Goal: Information Seeking & Learning: Learn about a topic

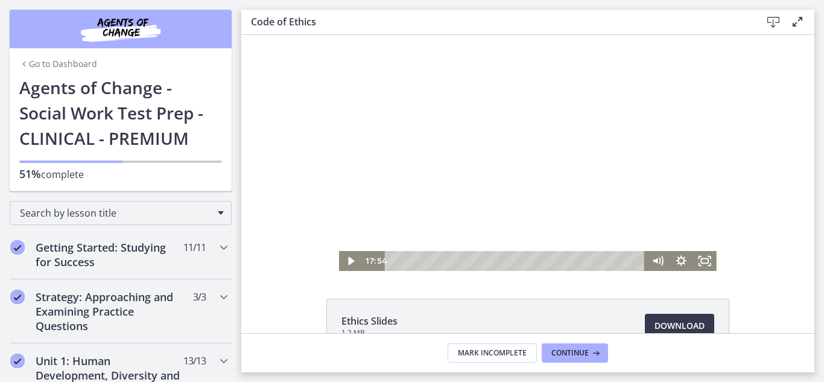
scroll to position [561, 0]
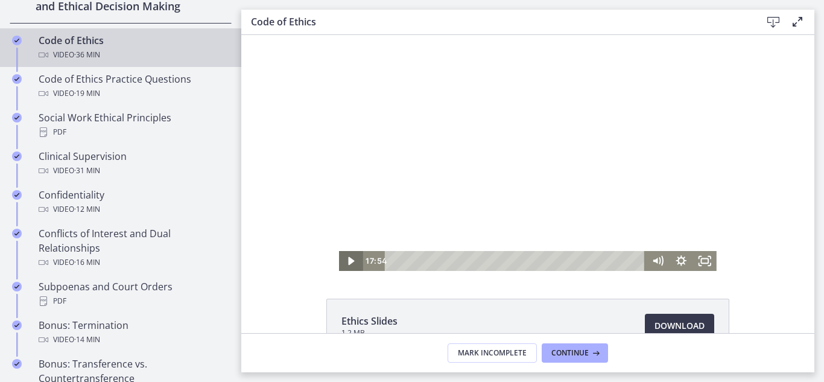
click at [346, 257] on icon "Play Video" at bounding box center [352, 261] width 24 height 20
click at [349, 264] on icon "Pause" at bounding box center [351, 261] width 7 height 8
click at [347, 263] on icon "Play Video" at bounding box center [352, 261] width 28 height 24
click at [347, 263] on icon "Pause" at bounding box center [351, 260] width 8 height 9
click at [347, 263] on icon "Play Video" at bounding box center [352, 261] width 24 height 20
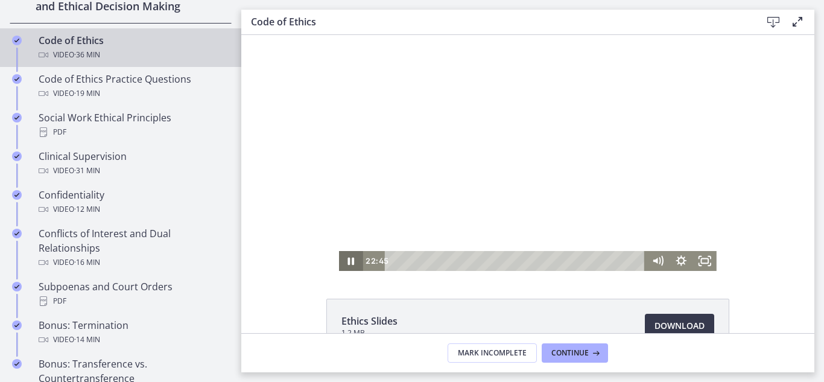
click at [348, 263] on icon "Pause" at bounding box center [351, 261] width 7 height 8
click at [347, 263] on icon "Play Video" at bounding box center [352, 261] width 24 height 20
click at [347, 263] on icon "Pause" at bounding box center [350, 261] width 28 height 24
click at [347, 263] on icon "Play Video" at bounding box center [352, 261] width 24 height 20
click at [355, 266] on icon "Pause" at bounding box center [351, 261] width 24 height 20
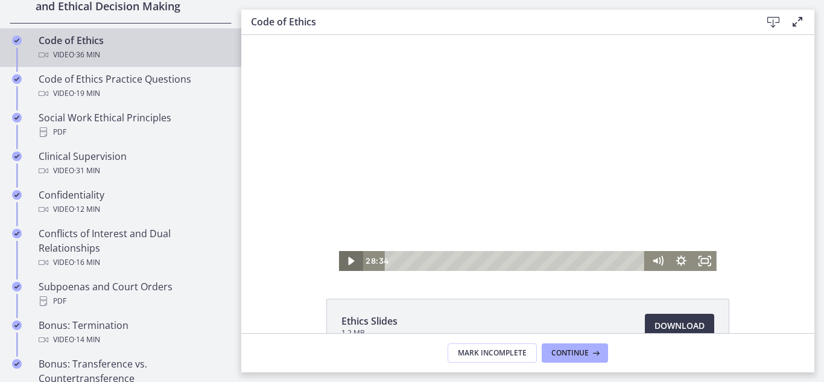
click at [347, 259] on icon "Play Video" at bounding box center [352, 261] width 24 height 20
click at [347, 259] on icon "Pause" at bounding box center [351, 261] width 24 height 20
click at [347, 259] on icon "Play Video" at bounding box center [352, 261] width 28 height 24
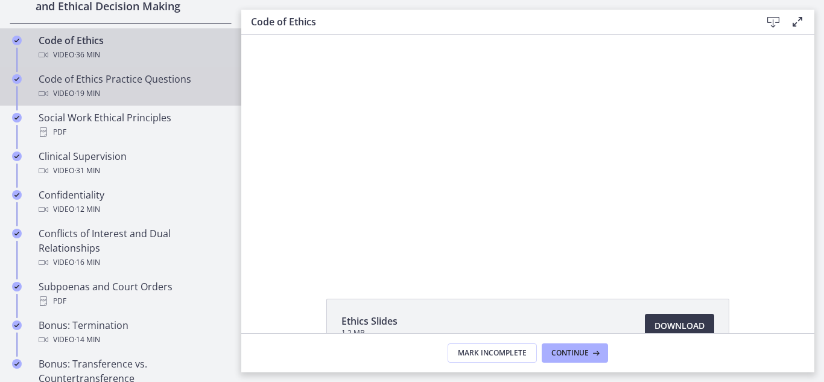
click at [104, 91] on div "Video · 19 min" at bounding box center [133, 93] width 188 height 14
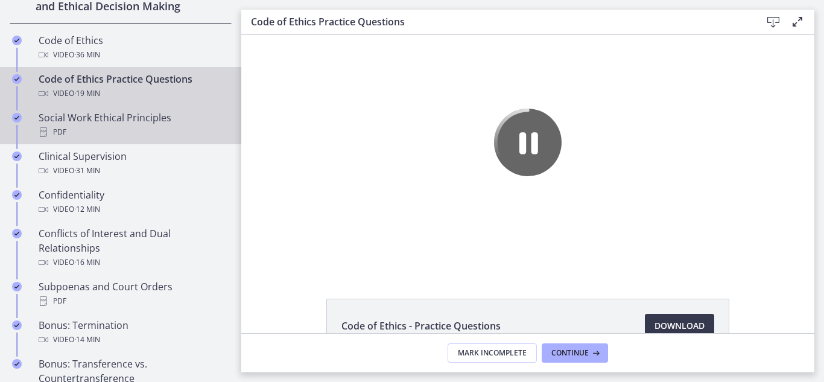
click at [176, 115] on div "Social Work Ethical Principles PDF" at bounding box center [133, 124] width 188 height 29
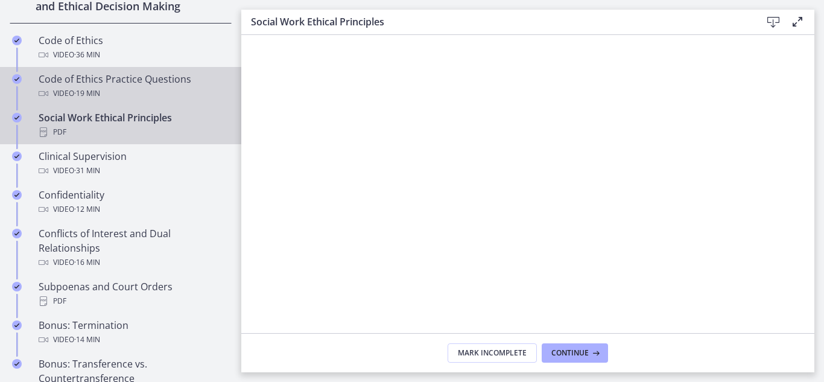
click at [180, 90] on div "Video · 19 min" at bounding box center [133, 93] width 188 height 14
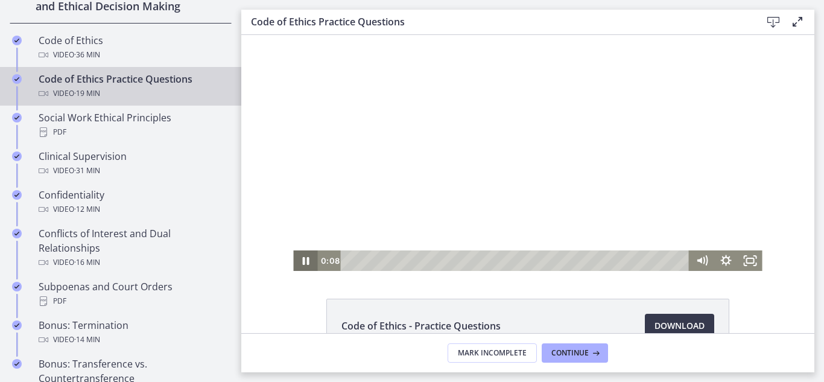
click at [308, 261] on icon "Pause" at bounding box center [305, 261] width 7 height 8
click at [308, 261] on icon "Play Video" at bounding box center [306, 260] width 6 height 8
click at [305, 261] on icon "Pause" at bounding box center [305, 260] width 29 height 25
click at [305, 261] on icon "Play Video" at bounding box center [306, 260] width 6 height 8
click at [305, 261] on icon "Pause" at bounding box center [305, 260] width 29 height 25
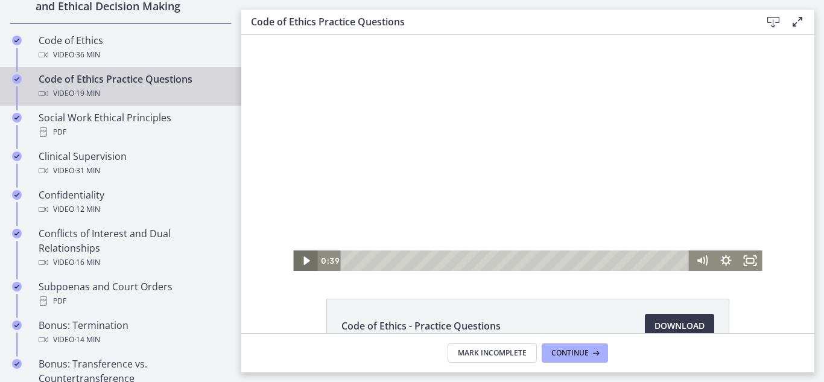
click at [306, 264] on icon "Play Video" at bounding box center [306, 260] width 24 height 21
click at [306, 264] on icon "Pause" at bounding box center [305, 260] width 24 height 21
click at [305, 263] on icon "Play Video" at bounding box center [306, 260] width 6 height 8
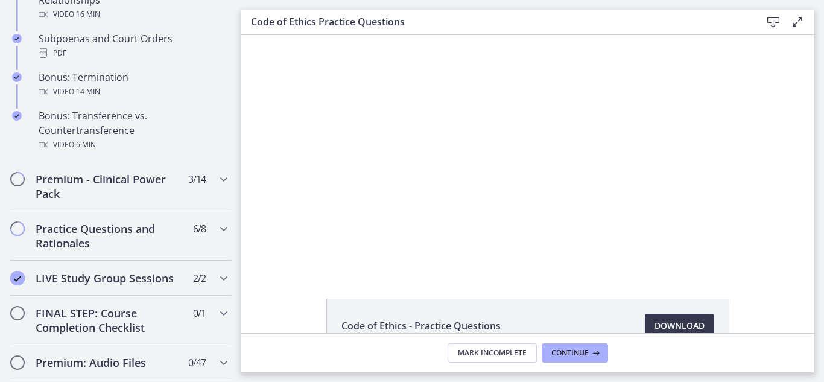
scroll to position [815, 0]
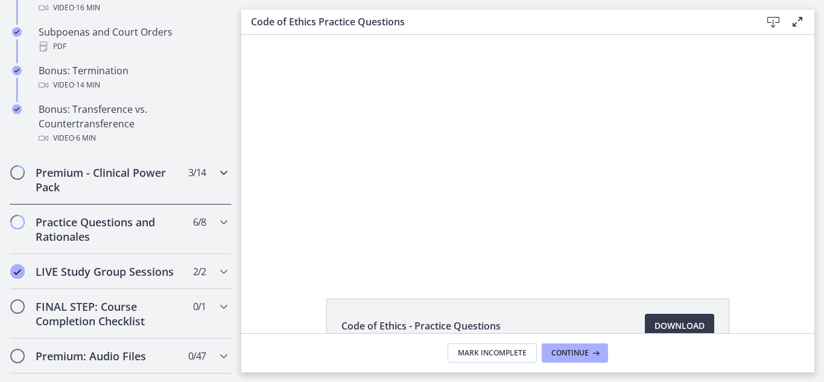
click at [223, 173] on icon "Chapters" at bounding box center [223, 172] width 14 height 14
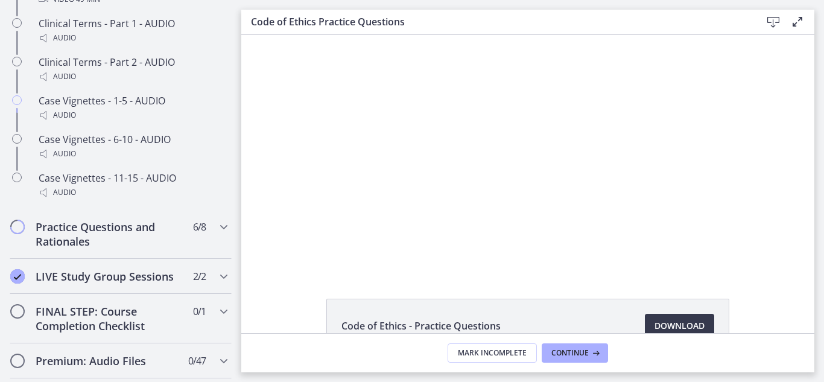
scroll to position [1037, 0]
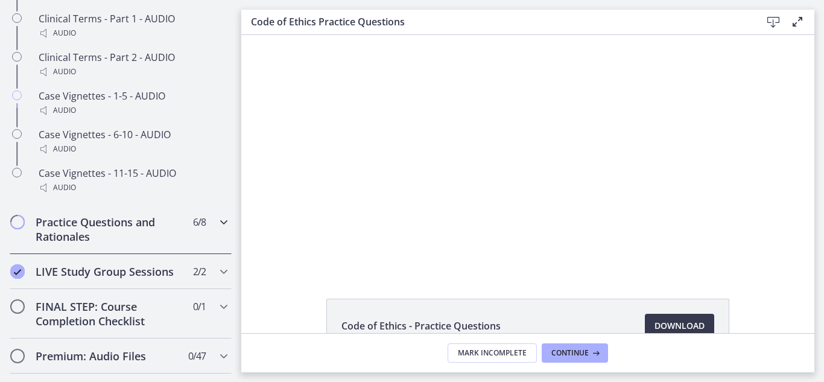
click at [221, 223] on icon "Chapters" at bounding box center [223, 222] width 14 height 14
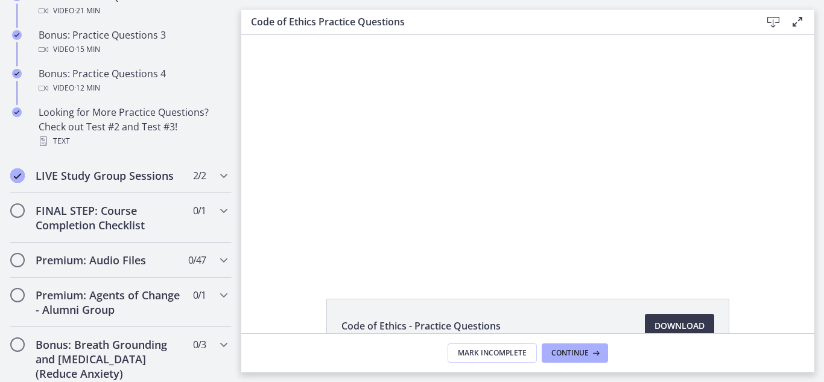
scroll to position [907, 0]
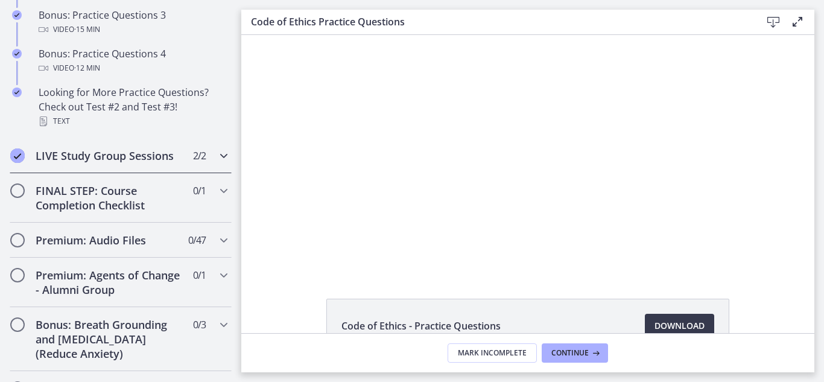
click at [218, 156] on icon "Chapters" at bounding box center [223, 155] width 14 height 14
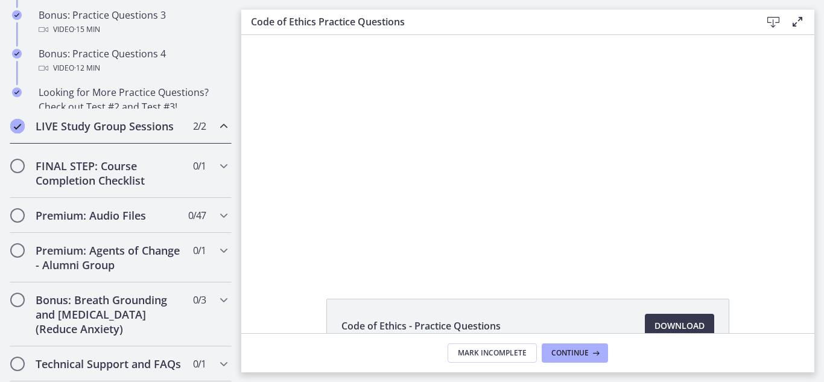
scroll to position [697, 0]
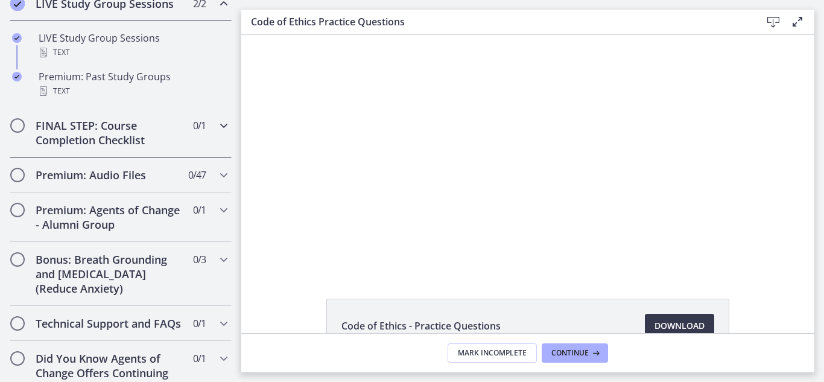
click at [222, 131] on icon "Chapters" at bounding box center [223, 125] width 14 height 14
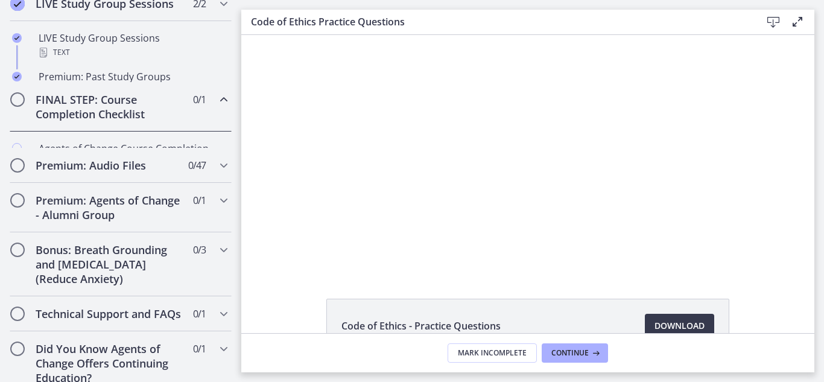
scroll to position [696, 0]
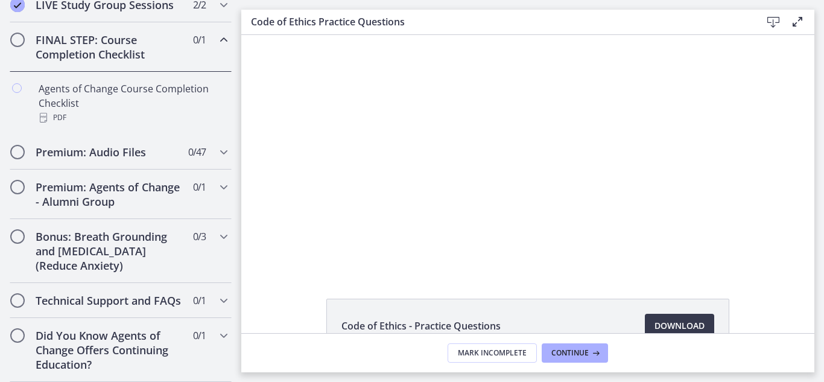
click at [219, 43] on icon "Chapters" at bounding box center [223, 40] width 14 height 14
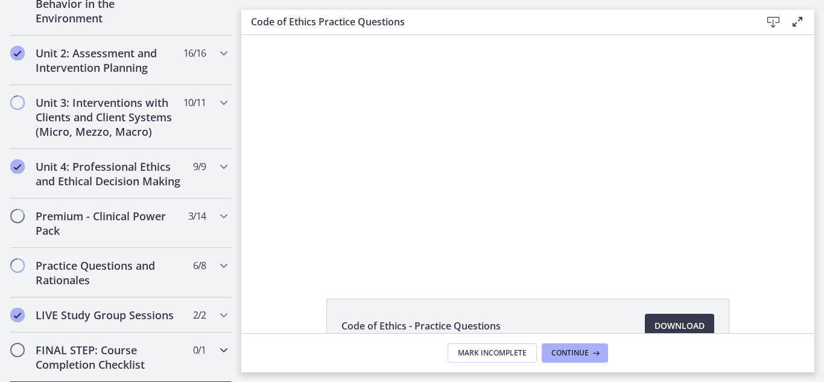
scroll to position [374, 0]
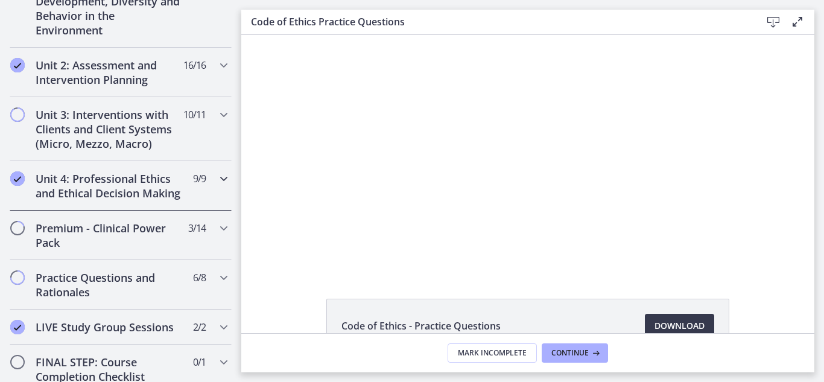
click at [220, 178] on icon "Chapters" at bounding box center [223, 178] width 14 height 14
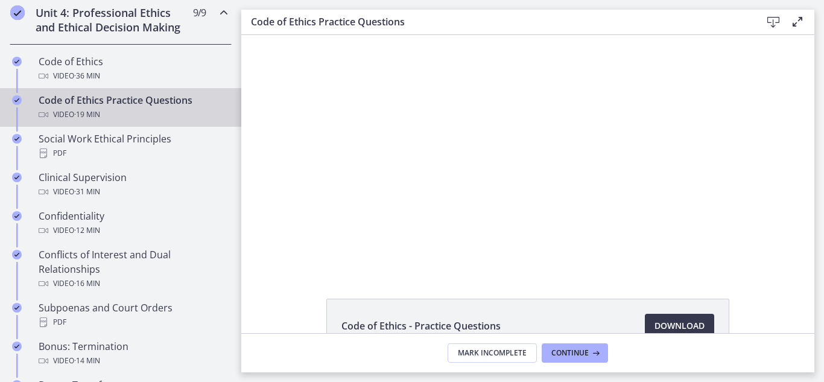
scroll to position [544, 0]
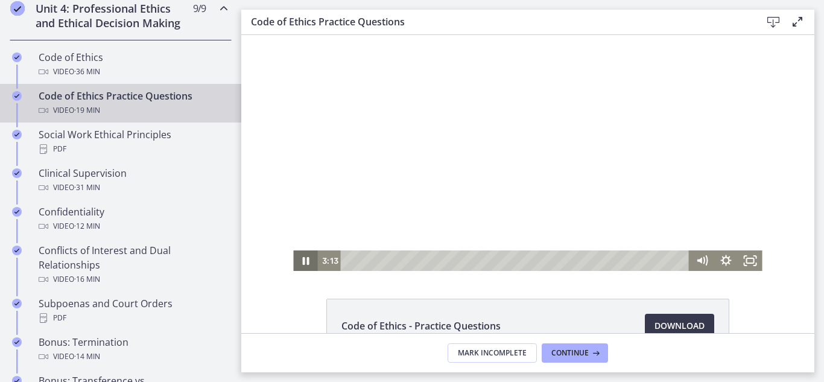
click at [308, 258] on icon "Pause" at bounding box center [305, 261] width 7 height 8
click at [308, 258] on icon "Play Video" at bounding box center [306, 260] width 24 height 21
click at [299, 262] on icon "Pause" at bounding box center [305, 260] width 29 height 25
click at [299, 262] on icon "Play Video" at bounding box center [306, 260] width 24 height 21
click at [299, 262] on icon "Pause" at bounding box center [305, 260] width 29 height 25
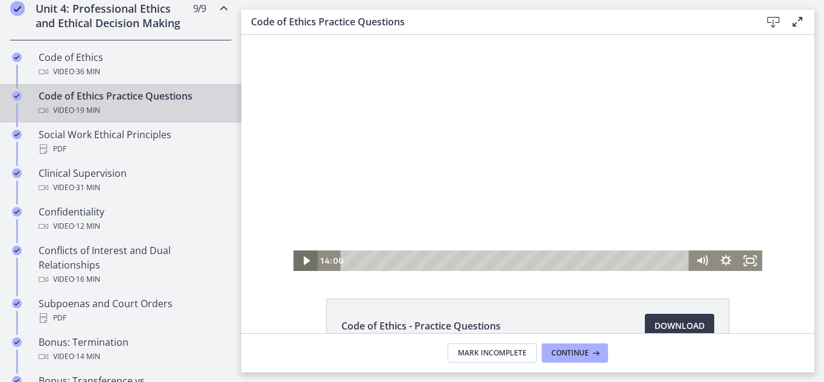
click at [299, 262] on icon "Play Video" at bounding box center [306, 260] width 24 height 21
click at [592, 261] on div "13:39" at bounding box center [516, 260] width 334 height 21
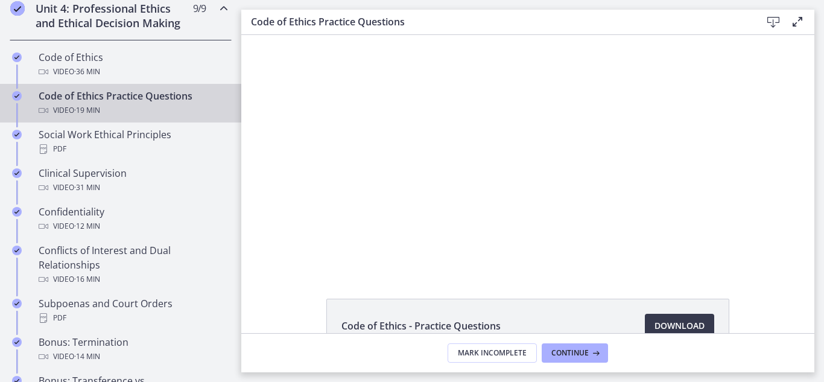
scroll to position [0, 0]
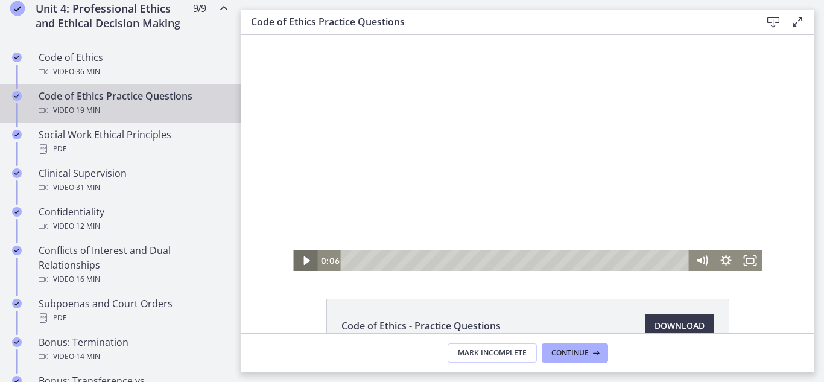
click at [308, 260] on icon "Play Video" at bounding box center [306, 260] width 6 height 8
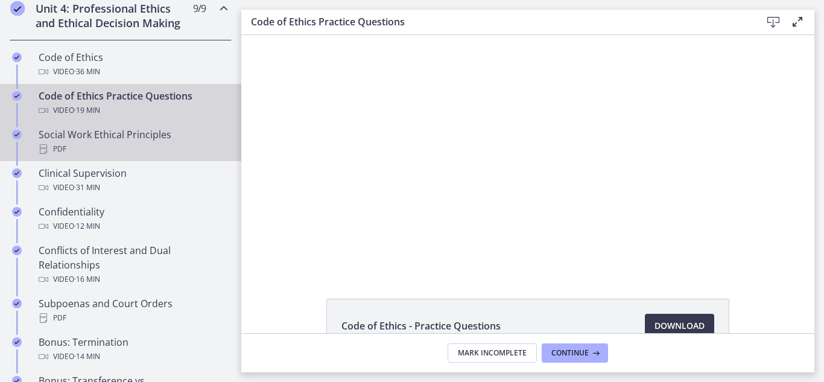
click at [104, 137] on div "Social Work Ethical Principles PDF" at bounding box center [133, 141] width 188 height 29
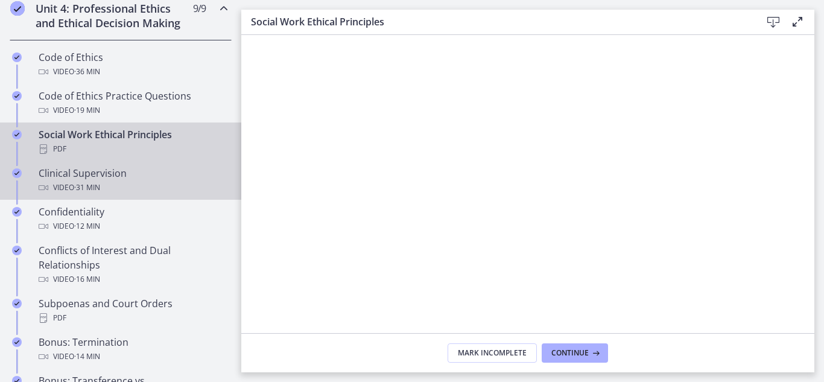
click at [126, 175] on div "Clinical Supervision Video · 31 min" at bounding box center [133, 180] width 188 height 29
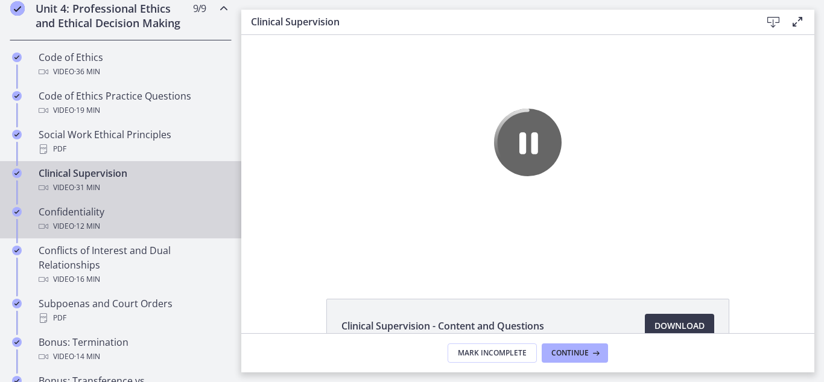
click at [69, 203] on link "Confidentiality Video · 12 min" at bounding box center [120, 219] width 241 height 39
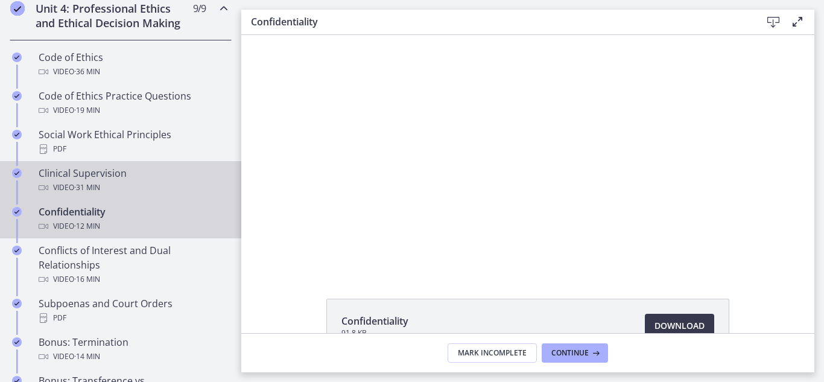
click at [95, 178] on div "Clinical Supervision Video · 31 min" at bounding box center [133, 180] width 188 height 29
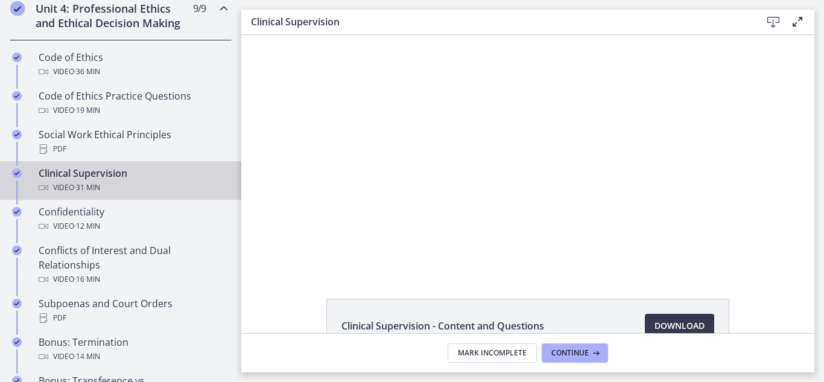
click at [797, 195] on div "Click for sound @keyframes VOLUME_SMALL_WAVE_FLASH { 0% { opacity: 0; } 33% { o…" at bounding box center [527, 153] width 573 height 236
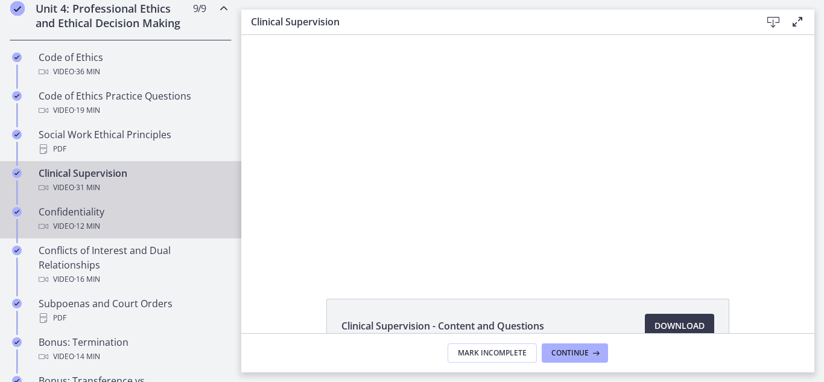
click at [151, 217] on div "Confidentiality Video · 12 min" at bounding box center [133, 218] width 188 height 29
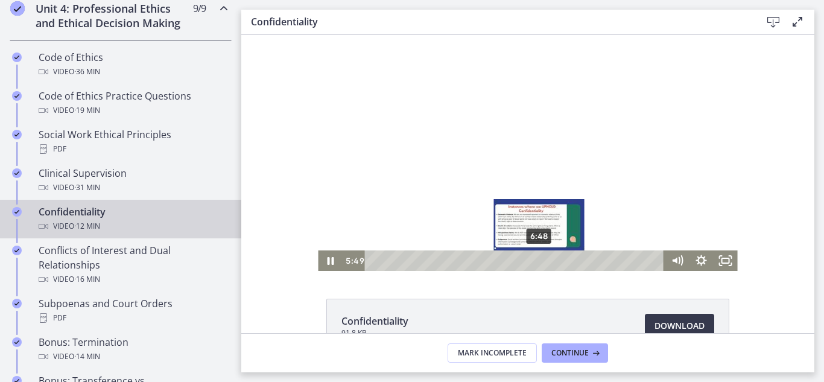
click at [540, 258] on div "6:48" at bounding box center [516, 260] width 285 height 21
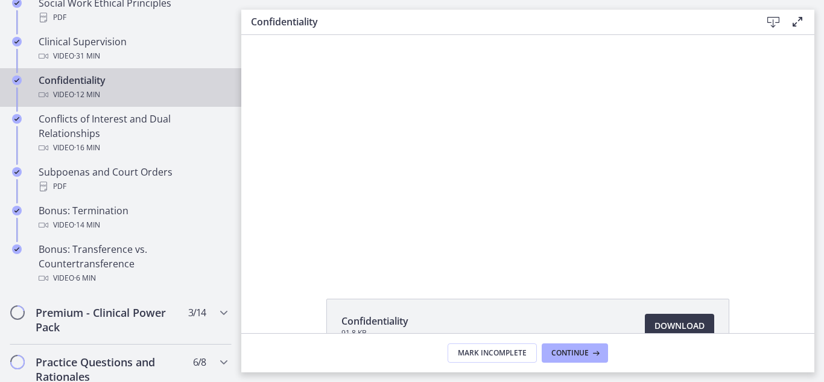
scroll to position [677, 0]
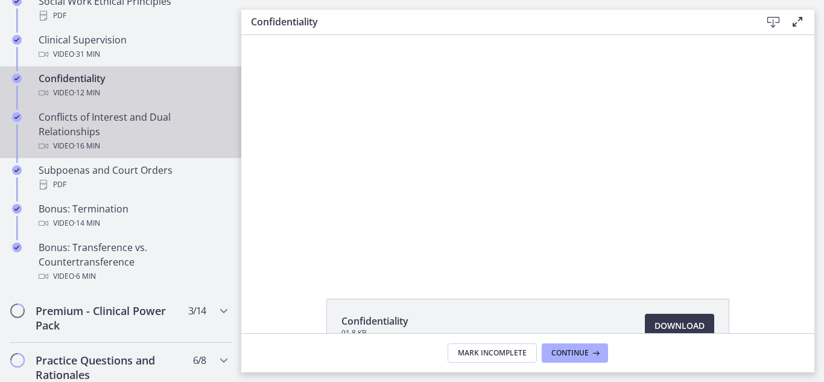
click at [140, 142] on div "Video · 16 min" at bounding box center [133, 146] width 188 height 14
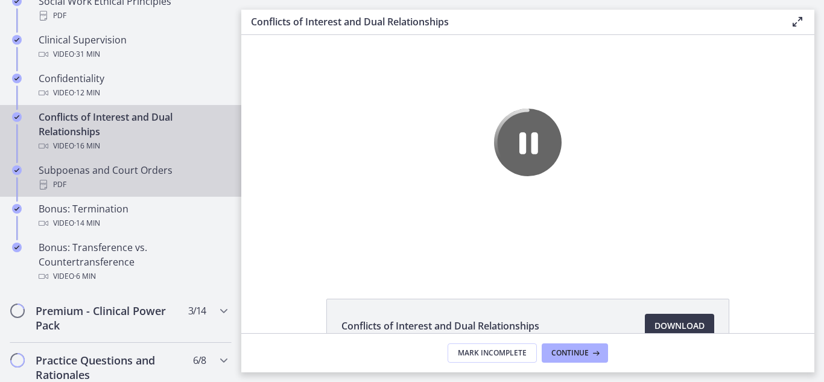
click at [127, 184] on div "PDF" at bounding box center [133, 184] width 188 height 14
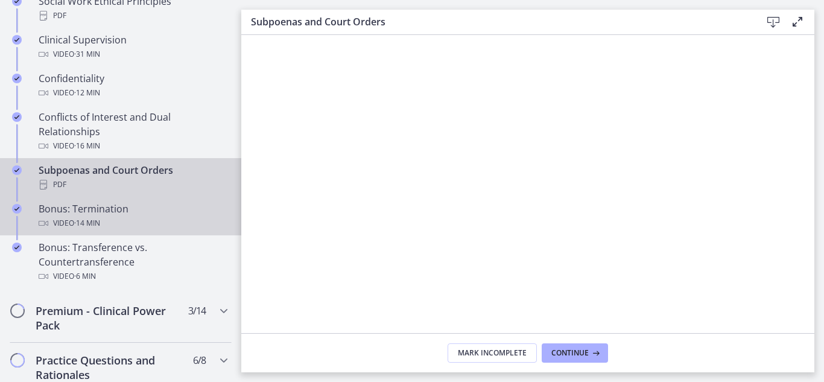
click at [122, 210] on div "Bonus: Termination Video · 14 min" at bounding box center [133, 215] width 188 height 29
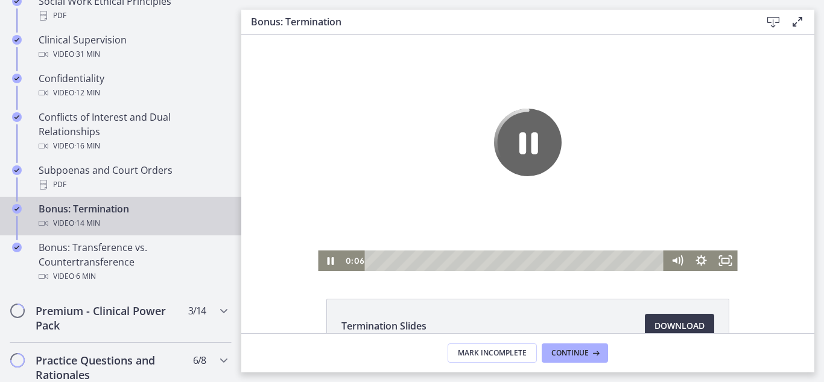
click at [493, 259] on div "Playbar" at bounding box center [516, 260] width 285 height 21
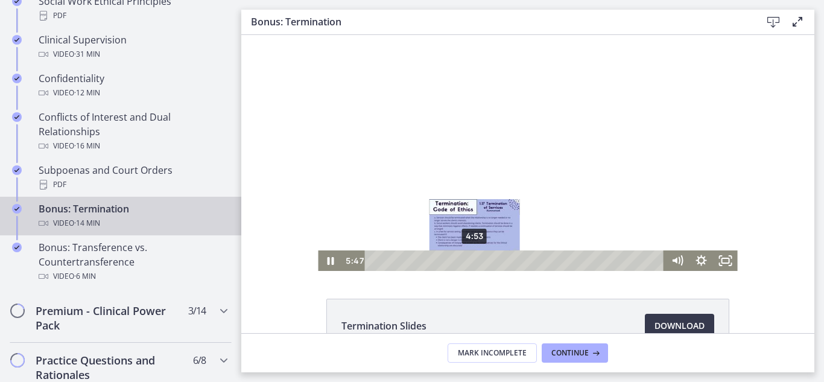
click at [472, 261] on div "4:53" at bounding box center [516, 260] width 285 height 21
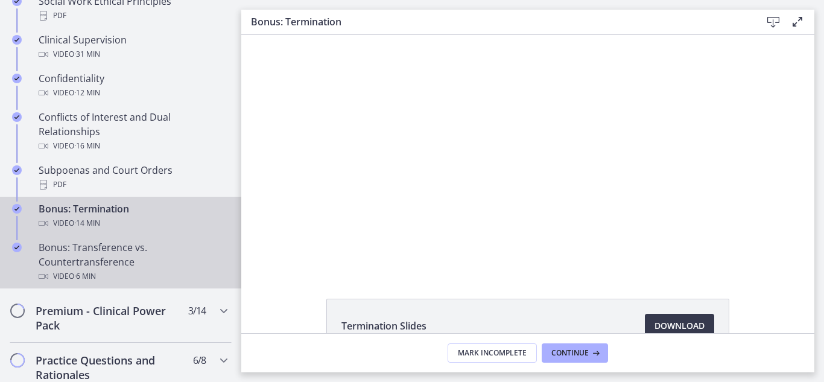
click at [140, 275] on div "Video · 6 min" at bounding box center [133, 276] width 188 height 14
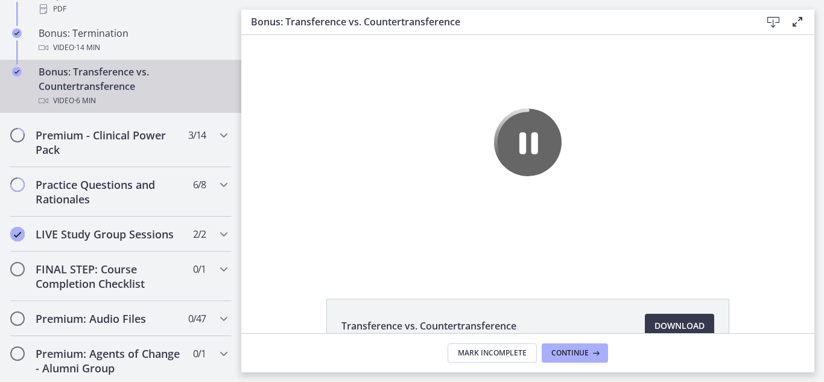
scroll to position [866, 0]
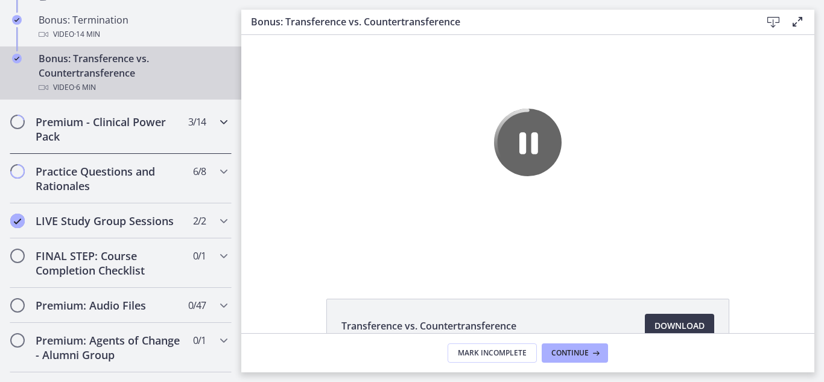
click at [142, 152] on div "Premium - Clinical Power Pack 3 / 14 Completed" at bounding box center [121, 128] width 222 height 49
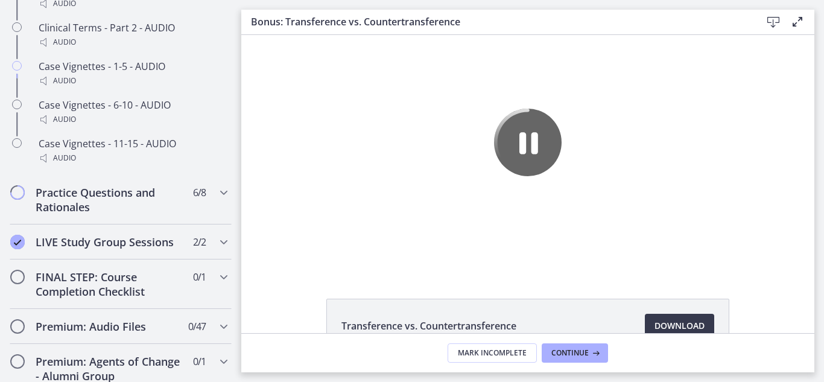
scroll to position [1084, 0]
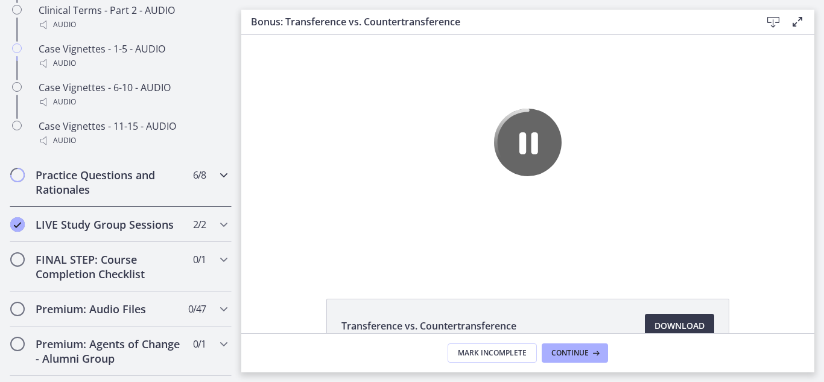
click at [141, 192] on h2 "Practice Questions and Rationales" at bounding box center [109, 182] width 147 height 29
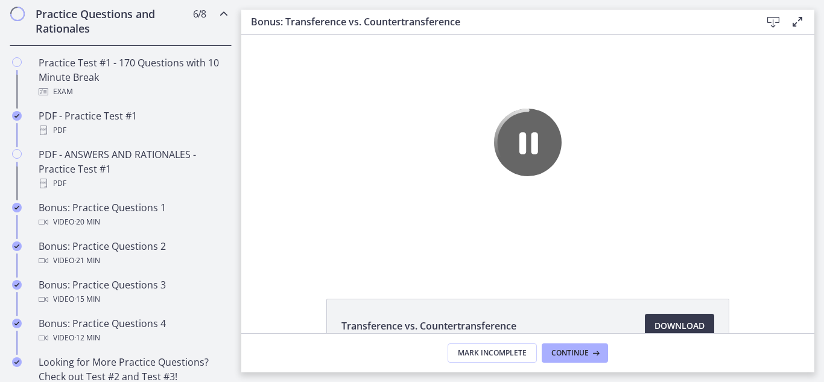
scroll to position [633, 0]
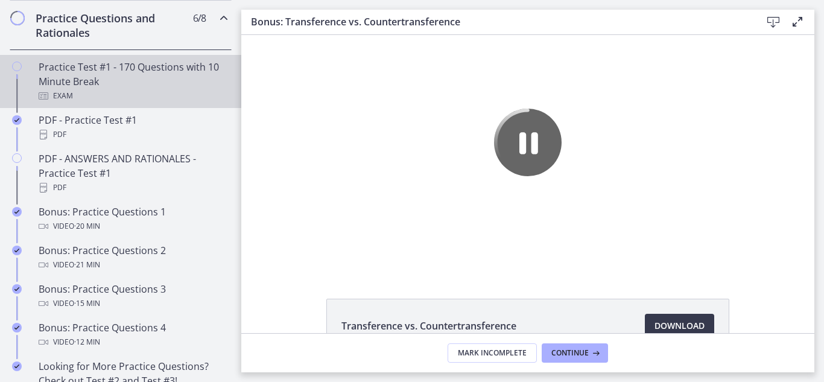
click at [106, 67] on div "Practice Test #1 - 170 Questions with 10 Minute Break Exam" at bounding box center [133, 81] width 188 height 43
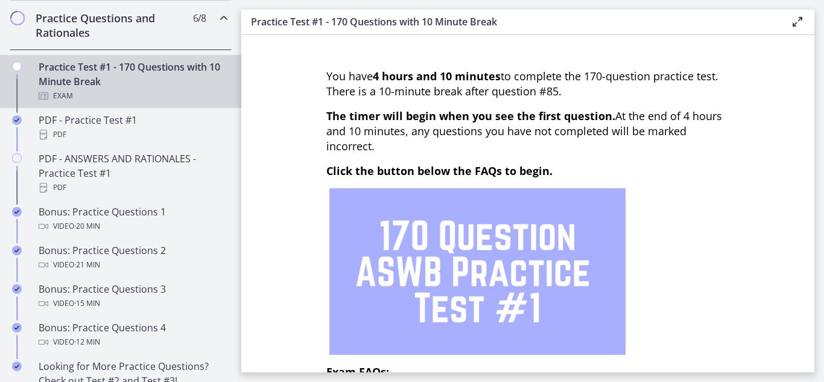
click at [485, 281] on img at bounding box center [477, 271] width 296 height 166
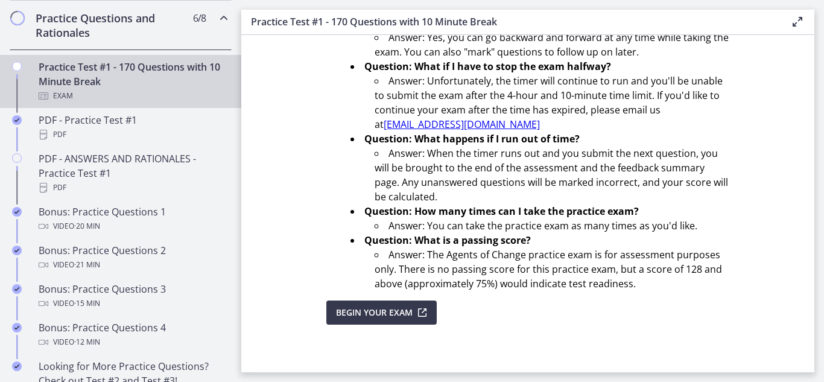
scroll to position [475, 0]
